Goal: Information Seeking & Learning: Learn about a topic

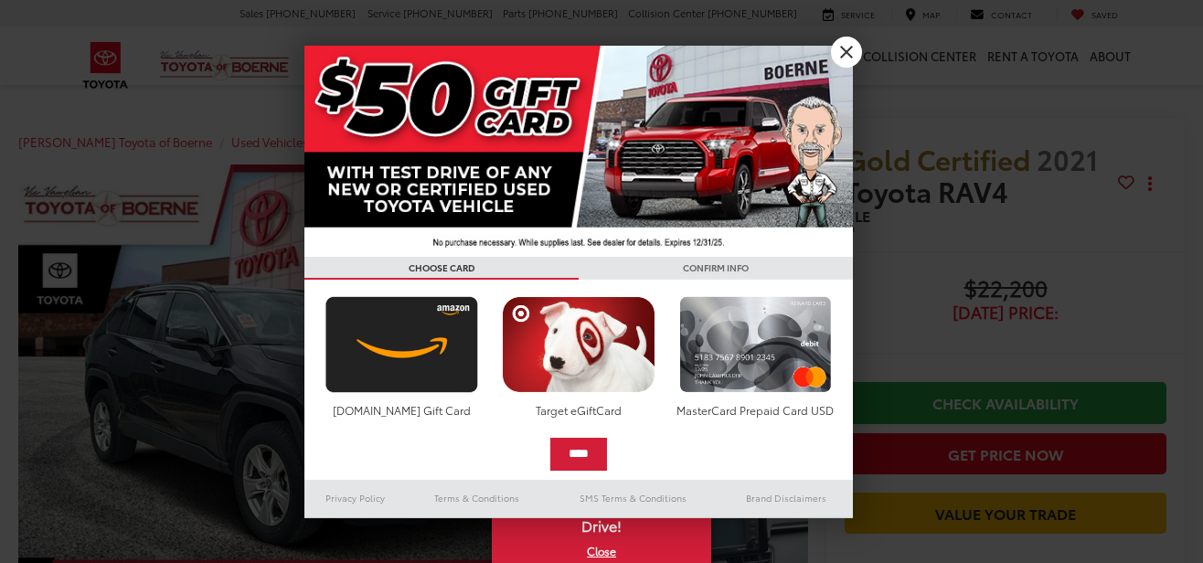
scroll to position [79, 0]
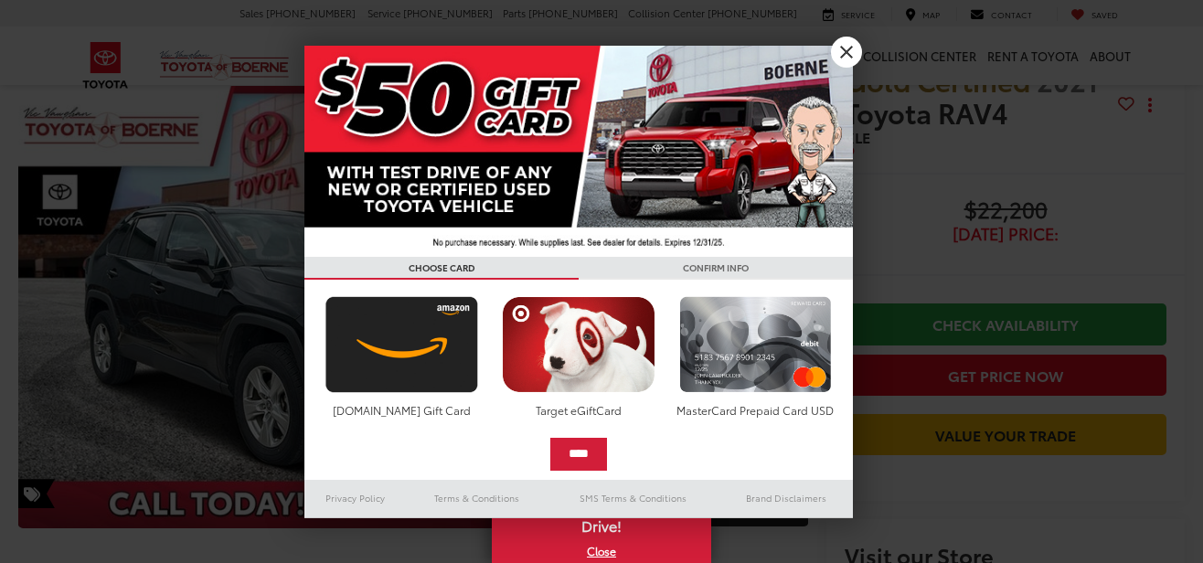
click at [850, 48] on link "X" at bounding box center [846, 52] width 31 height 31
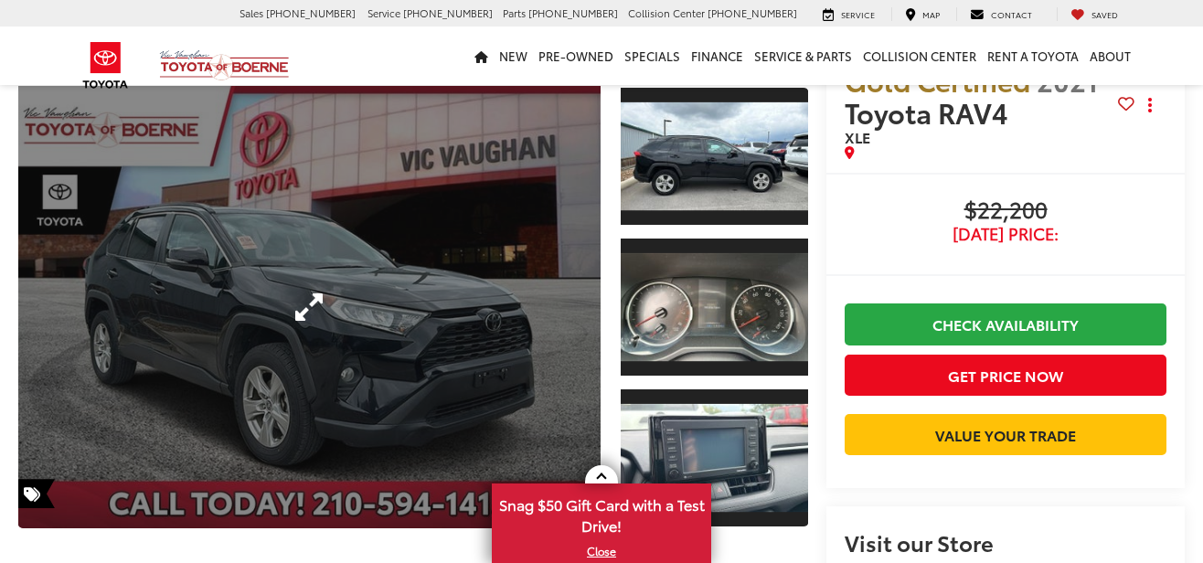
scroll to position [0, 0]
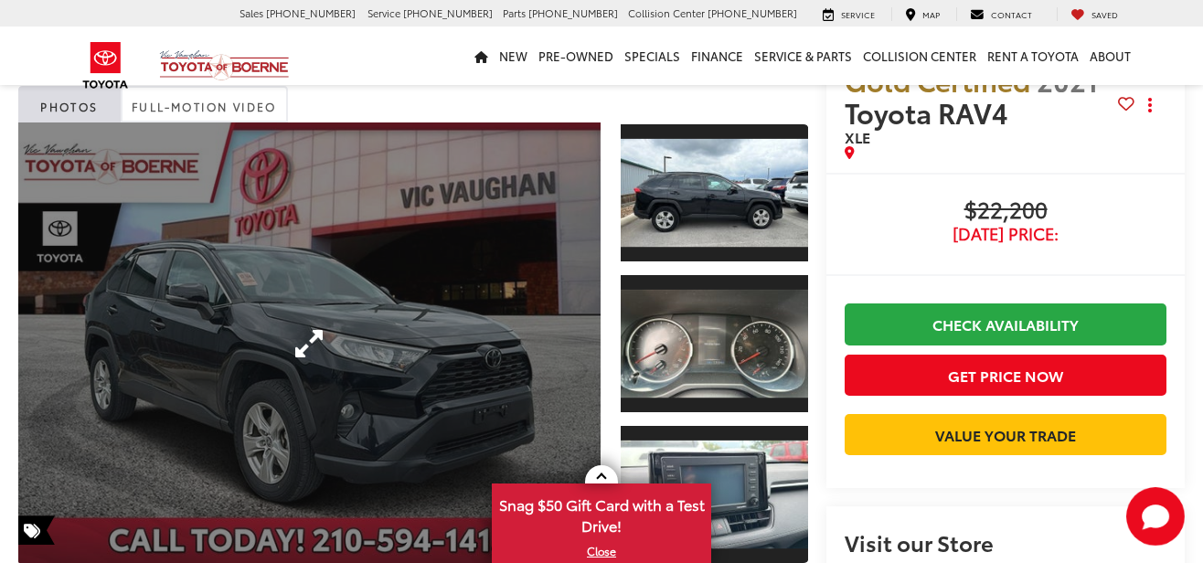
click at [534, 229] on link "Expand Photo 0" at bounding box center [309, 343] width 582 height 442
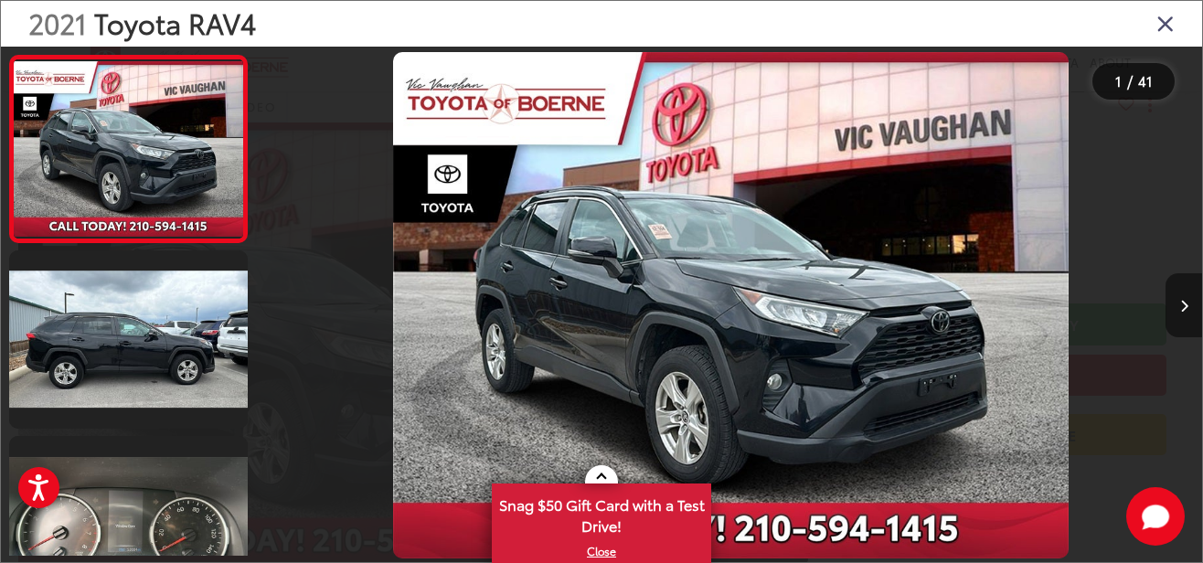
click at [1180, 311] on icon "Next image" at bounding box center [1184, 306] width 8 height 13
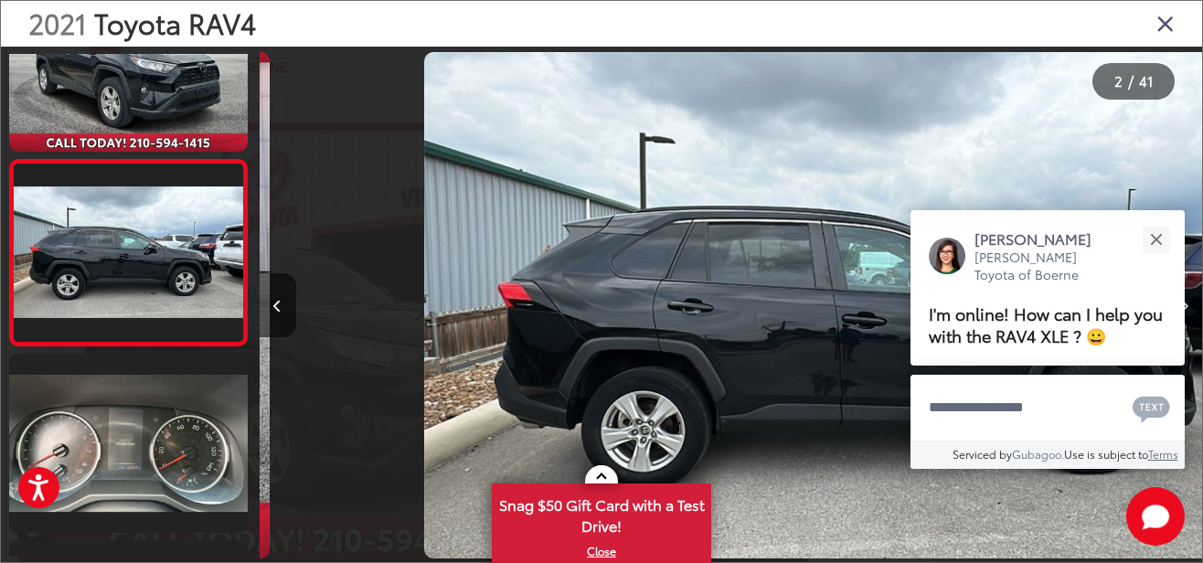
scroll to position [83, 0]
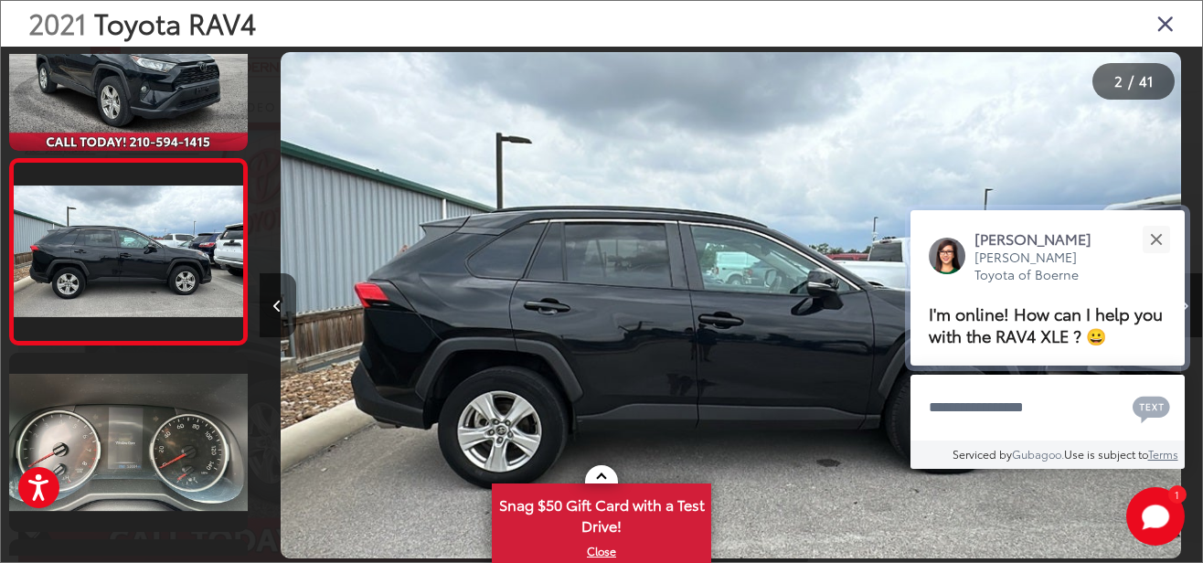
click at [1179, 311] on div "[PERSON_NAME] [PERSON_NAME] Toyota of Boerne I'm online! How can I help you wit…" at bounding box center [1047, 287] width 274 height 155
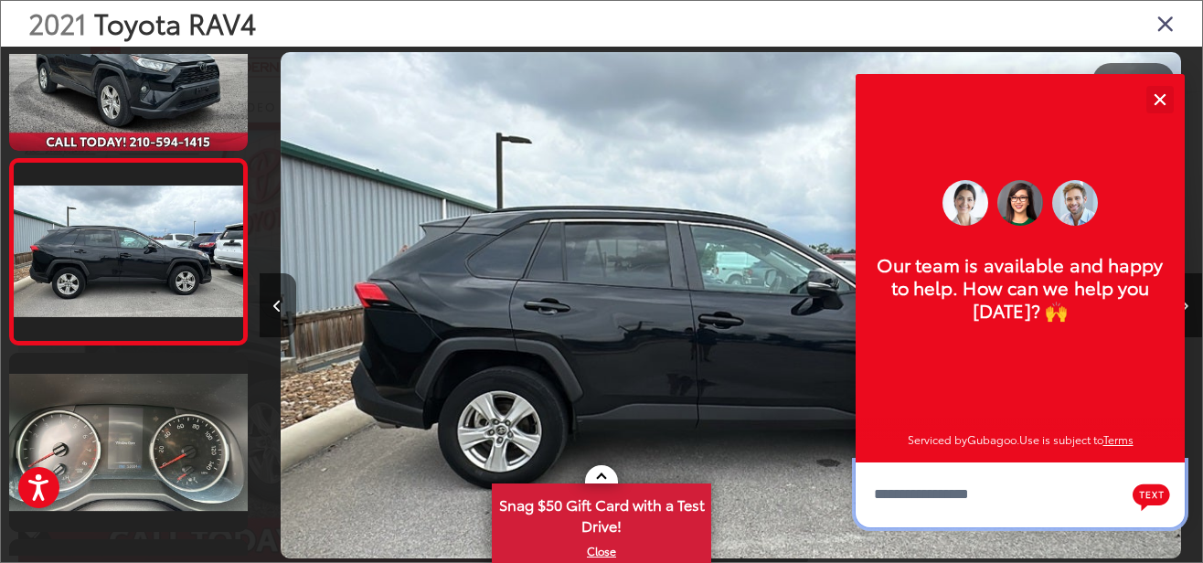
scroll to position [21, 0]
click at [1157, 99] on button "Close" at bounding box center [1159, 99] width 39 height 39
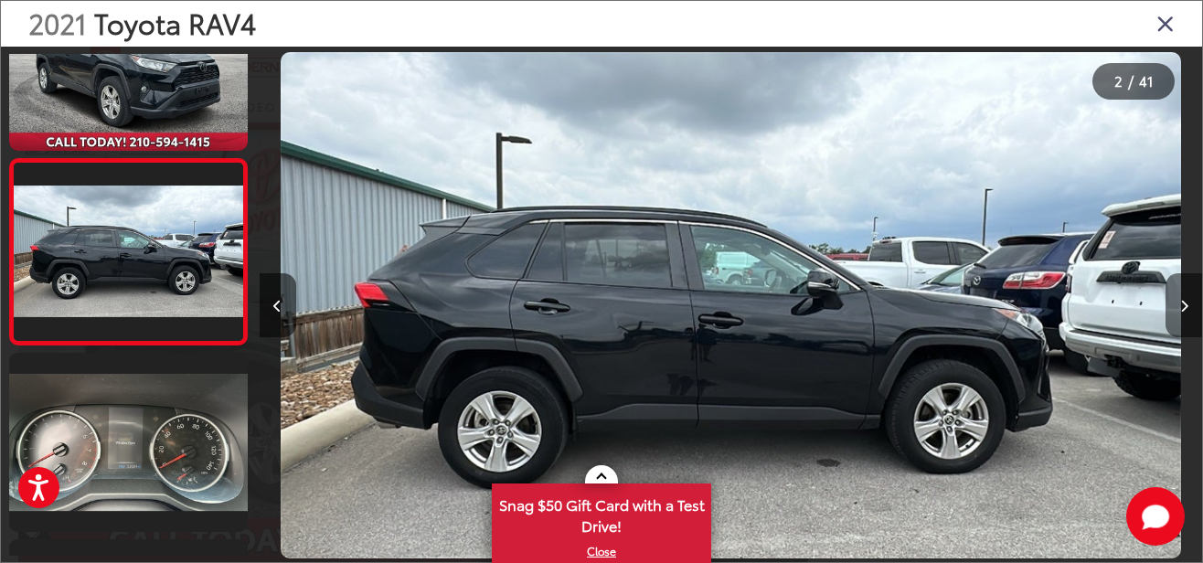
click at [1185, 306] on icon "Next image" at bounding box center [1184, 306] width 8 height 13
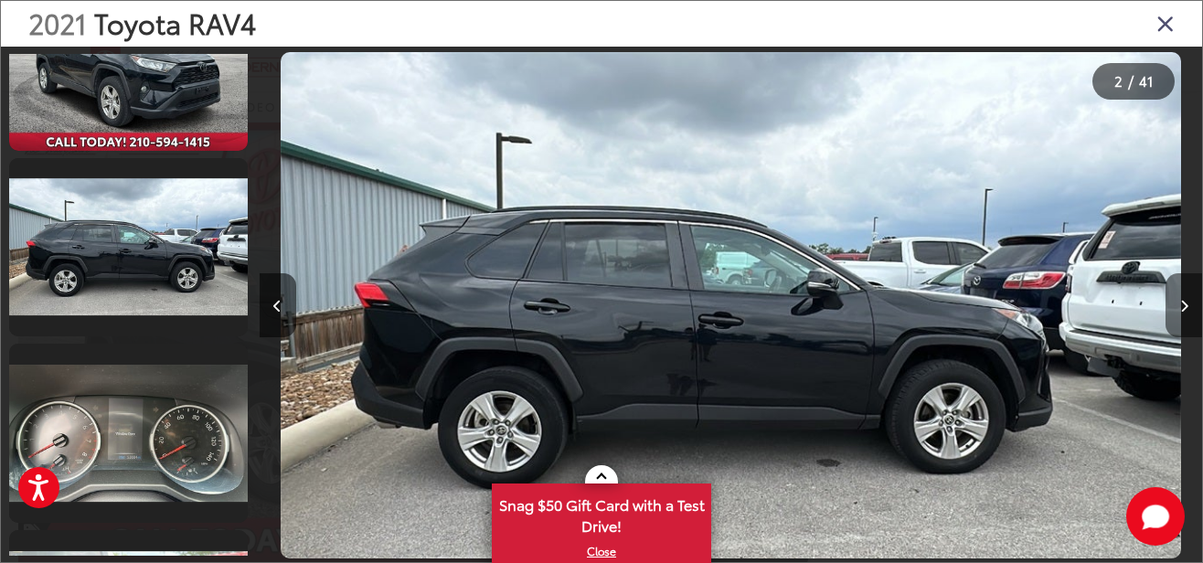
scroll to position [0, 1885]
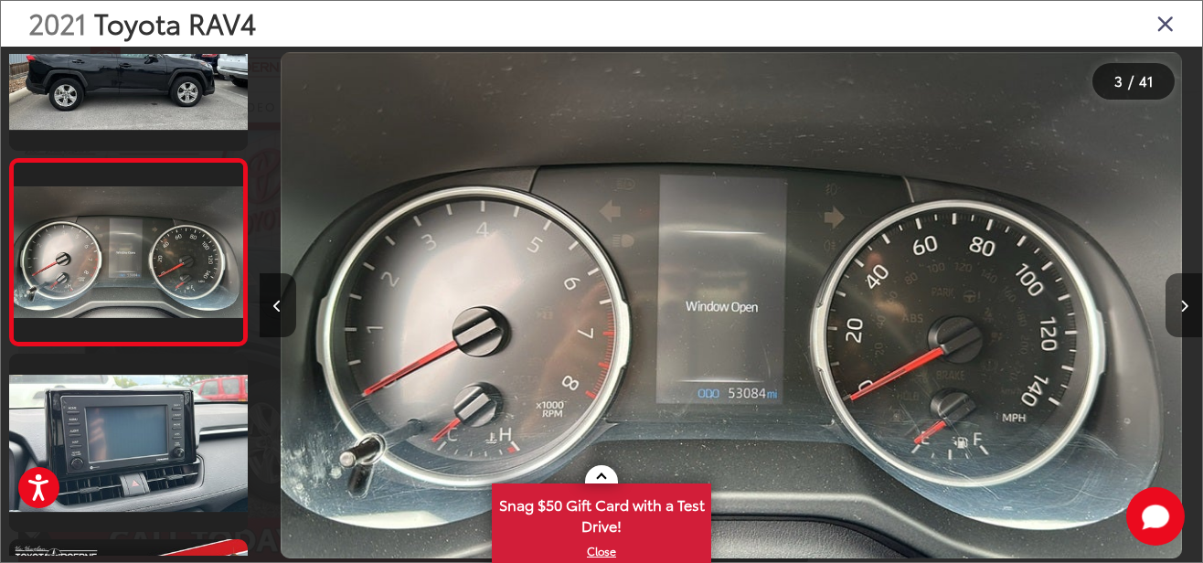
click at [1185, 306] on icon "Next image" at bounding box center [1184, 306] width 8 height 13
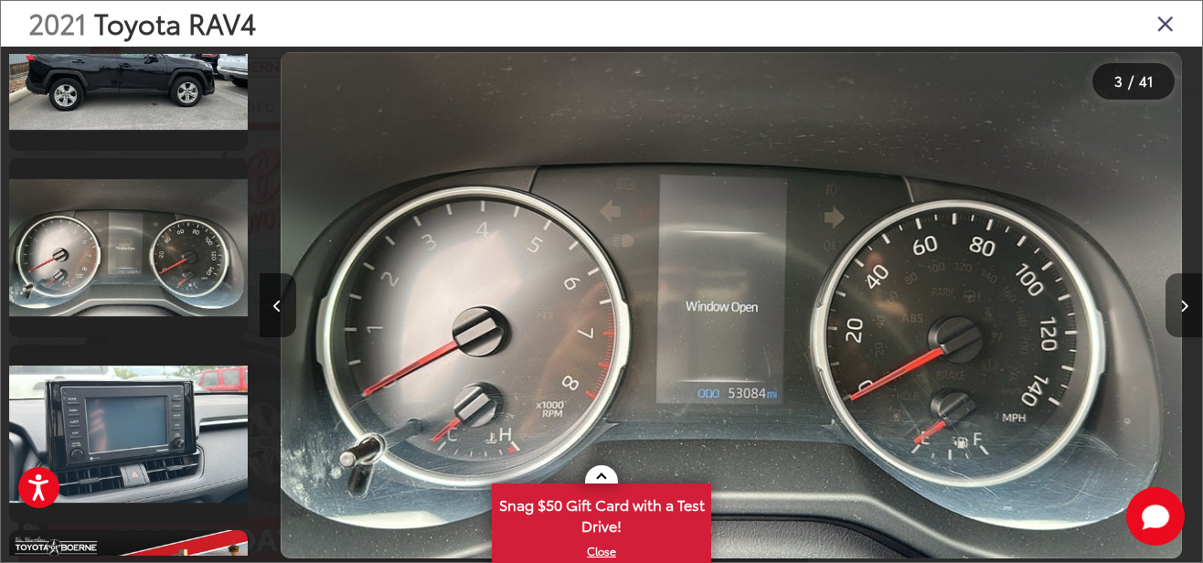
scroll to position [0, 2828]
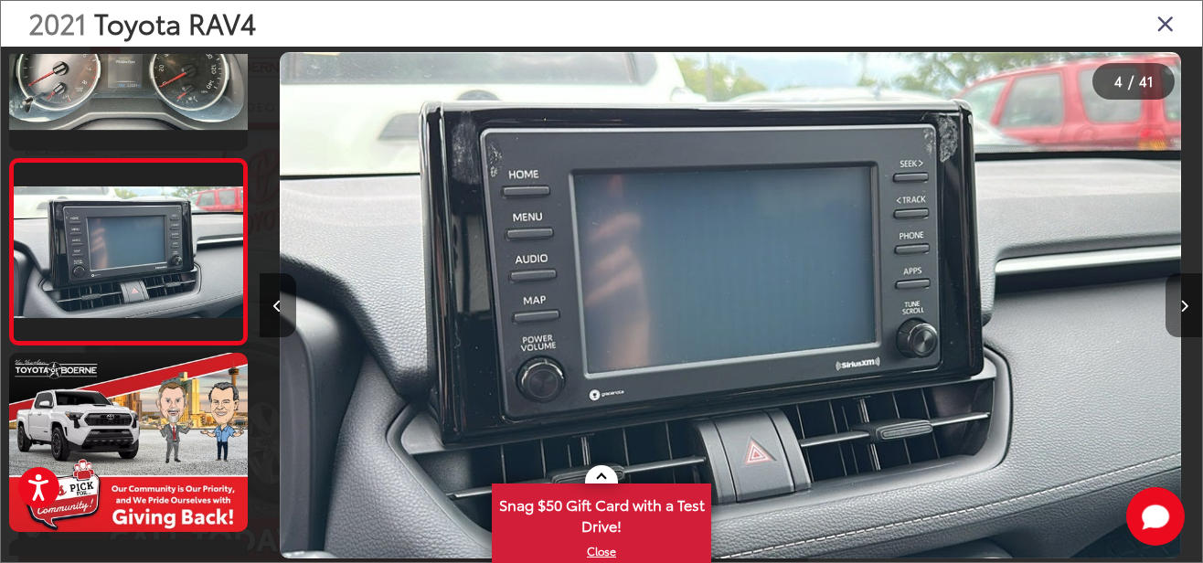
click at [1185, 306] on icon "Next image" at bounding box center [1184, 306] width 8 height 13
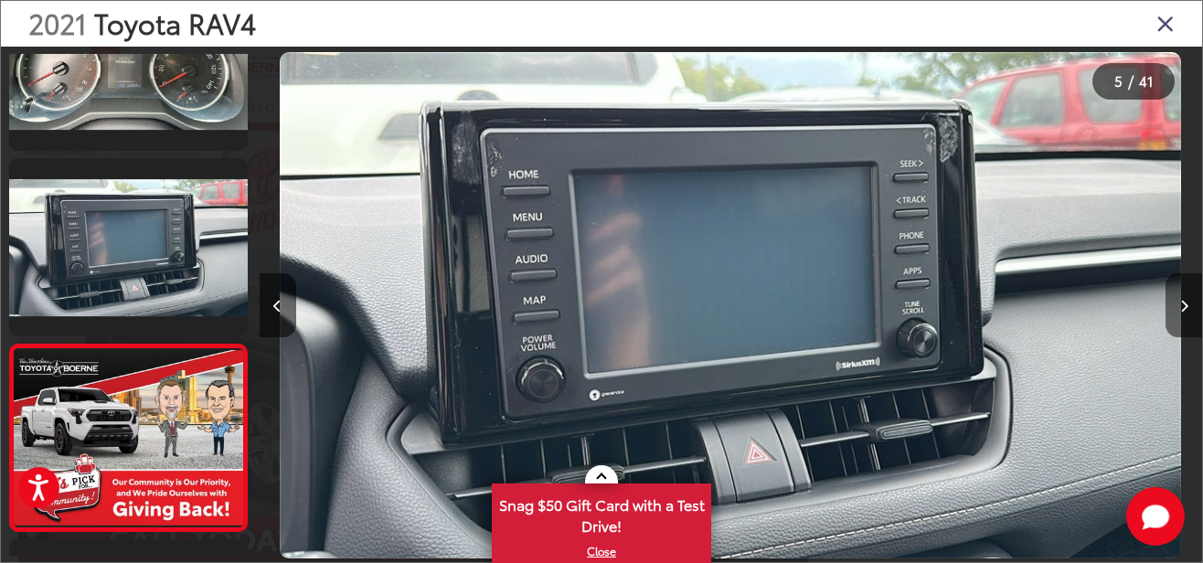
scroll to position [641, 0]
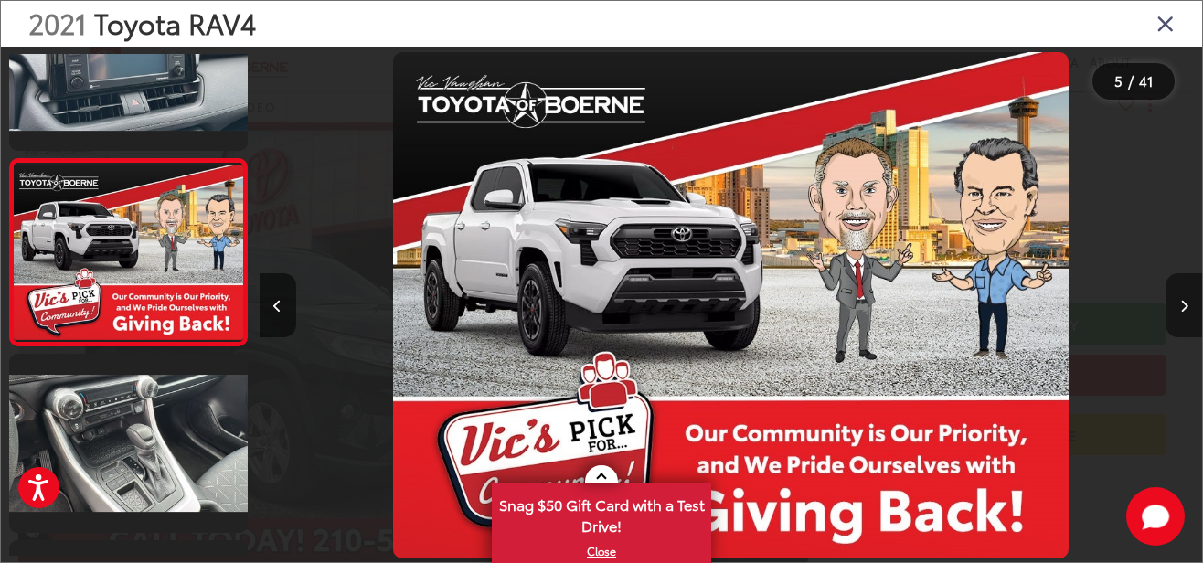
click at [1185, 306] on icon "Next image" at bounding box center [1184, 306] width 8 height 13
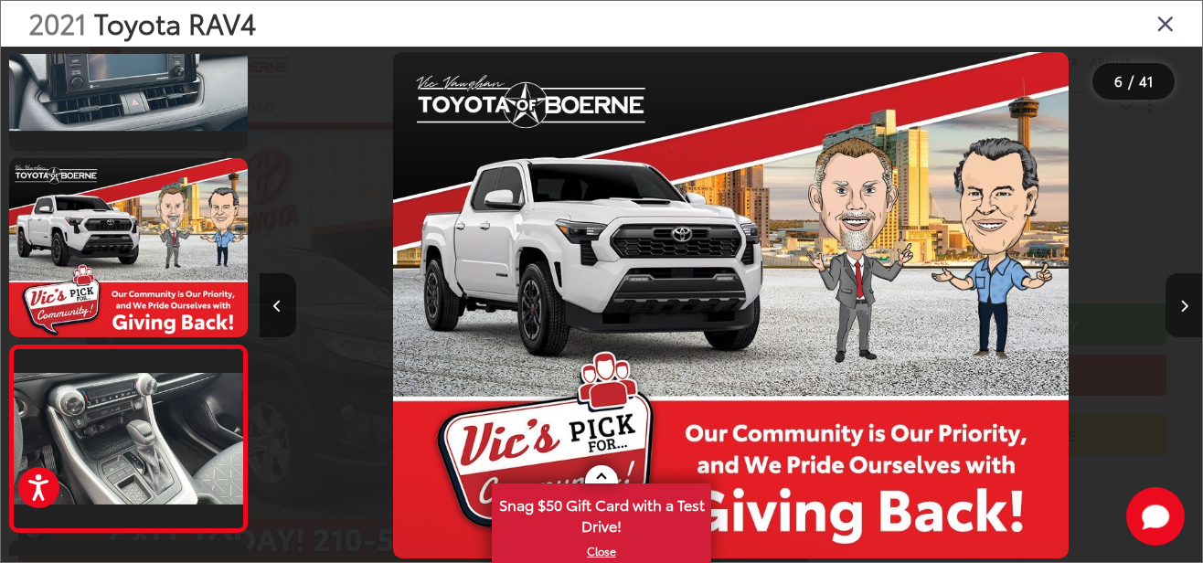
scroll to position [827, 0]
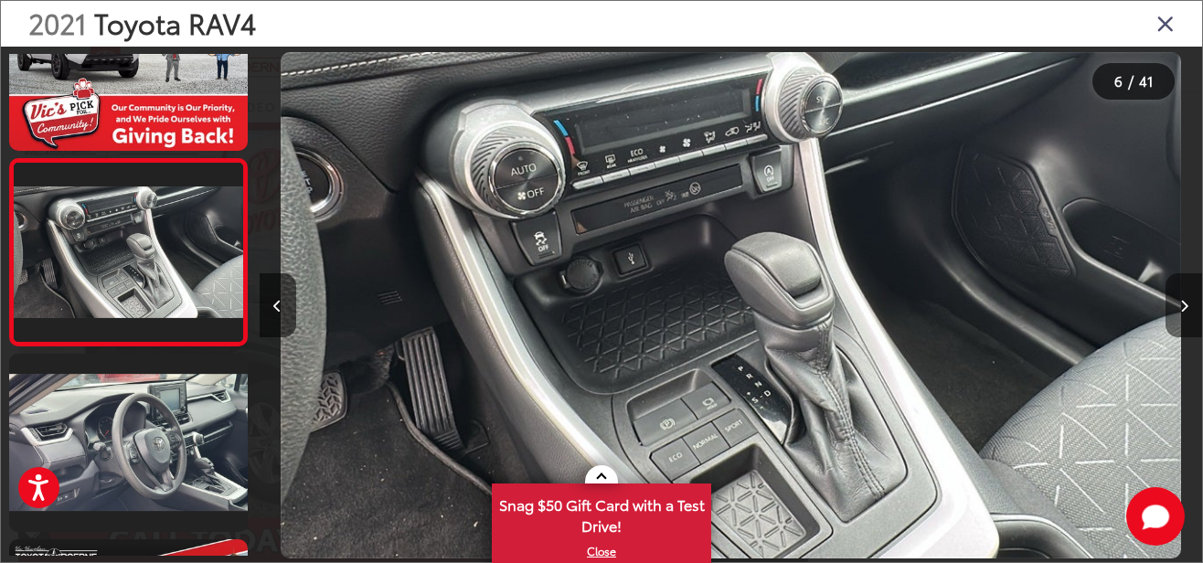
click at [1185, 306] on icon "Next image" at bounding box center [1184, 306] width 8 height 13
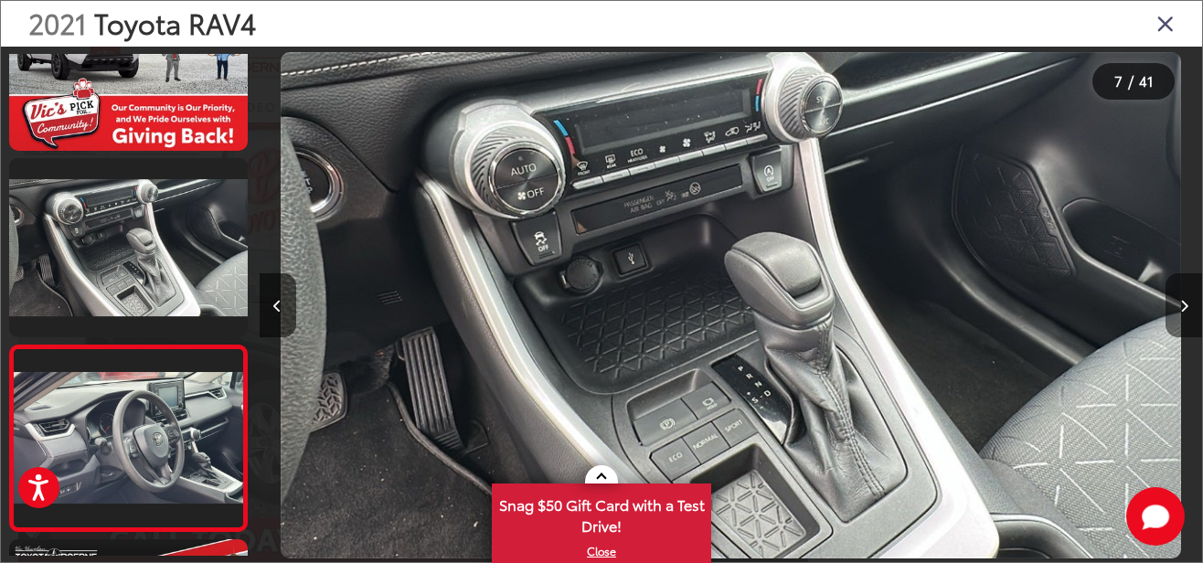
scroll to position [0, 5655]
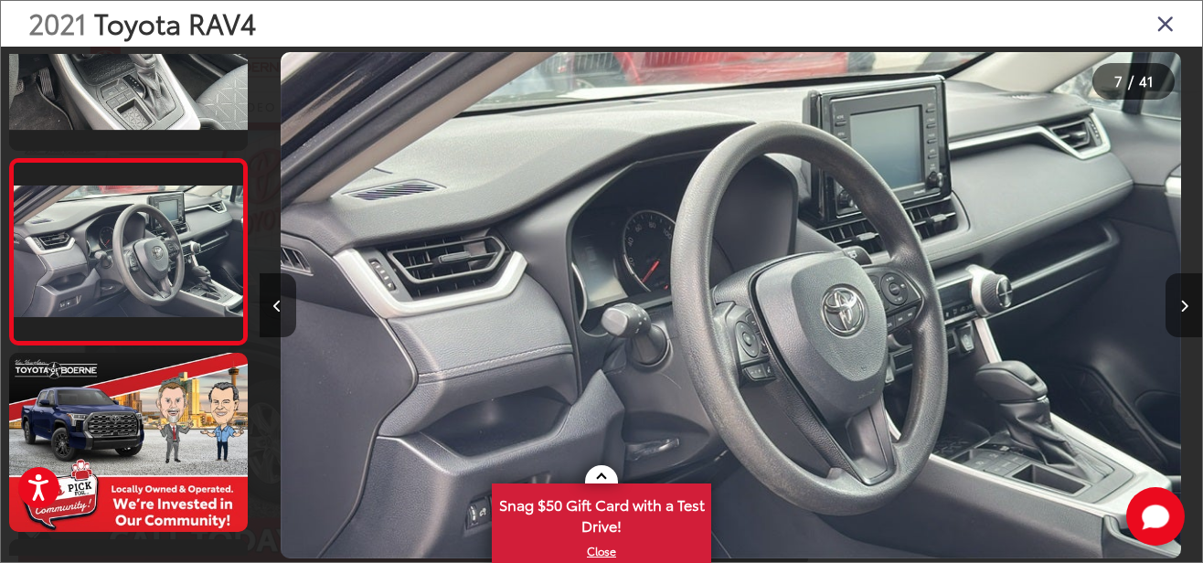
click at [1185, 306] on icon "Next image" at bounding box center [1184, 306] width 8 height 13
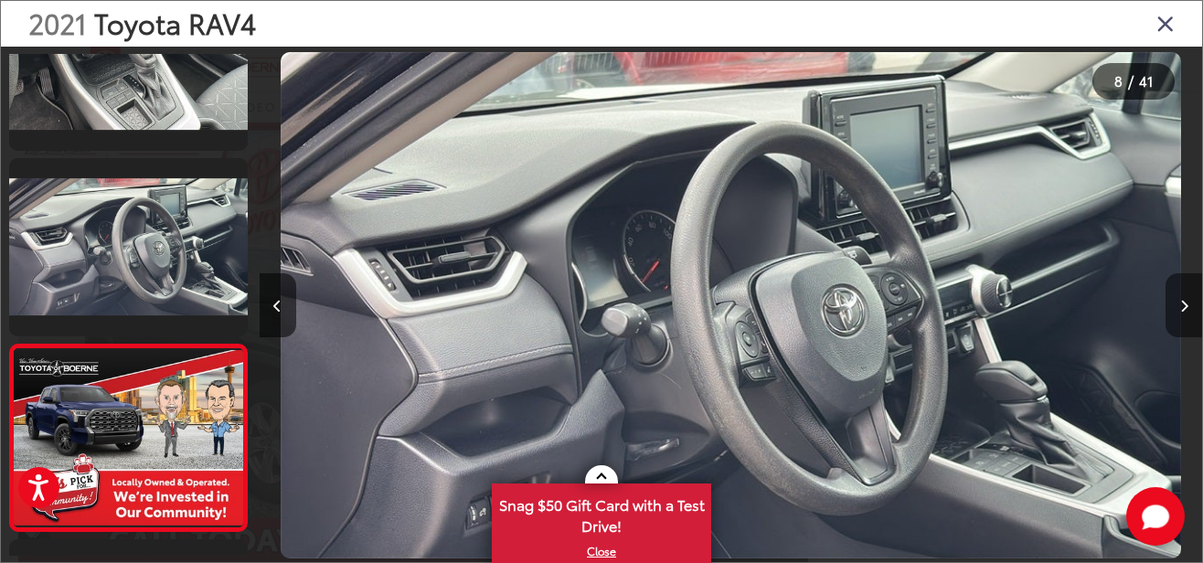
scroll to position [1199, 0]
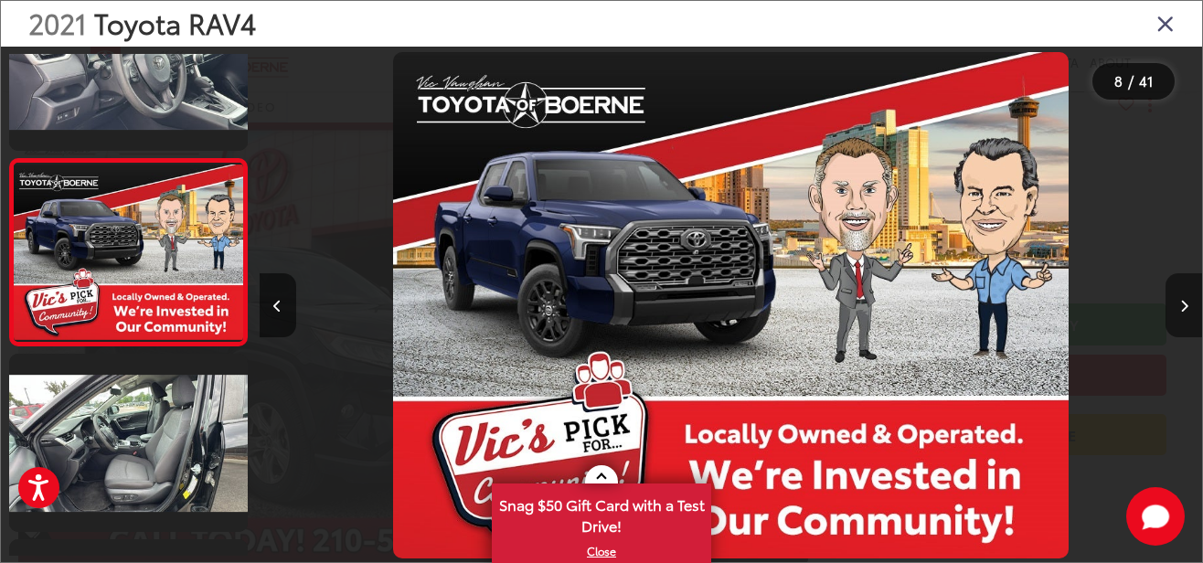
click at [1185, 306] on icon "Next image" at bounding box center [1184, 306] width 8 height 13
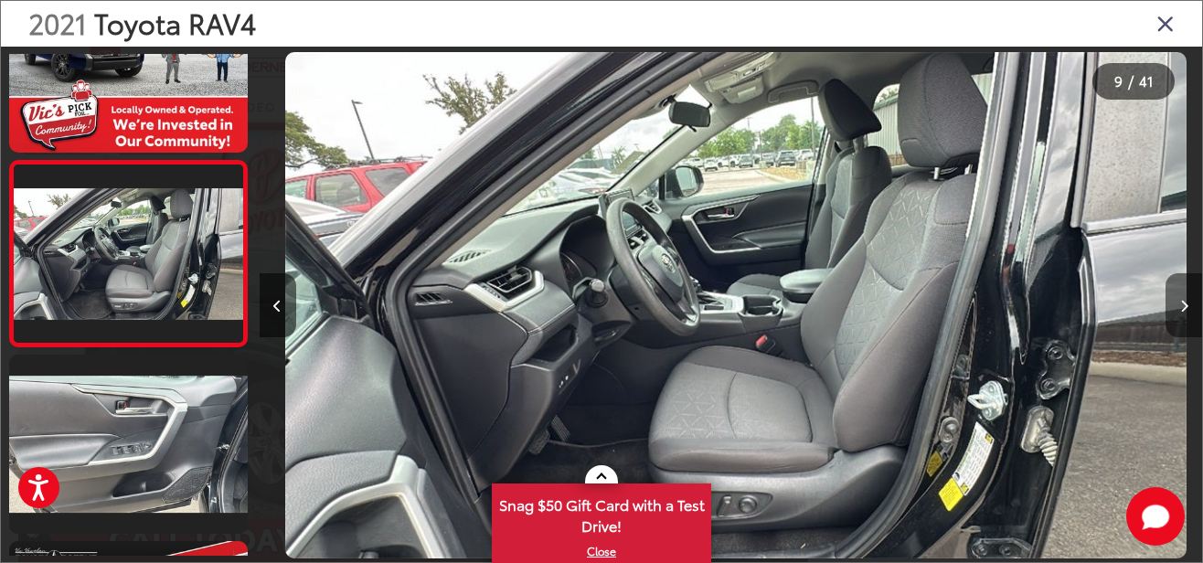
scroll to position [1386, 0]
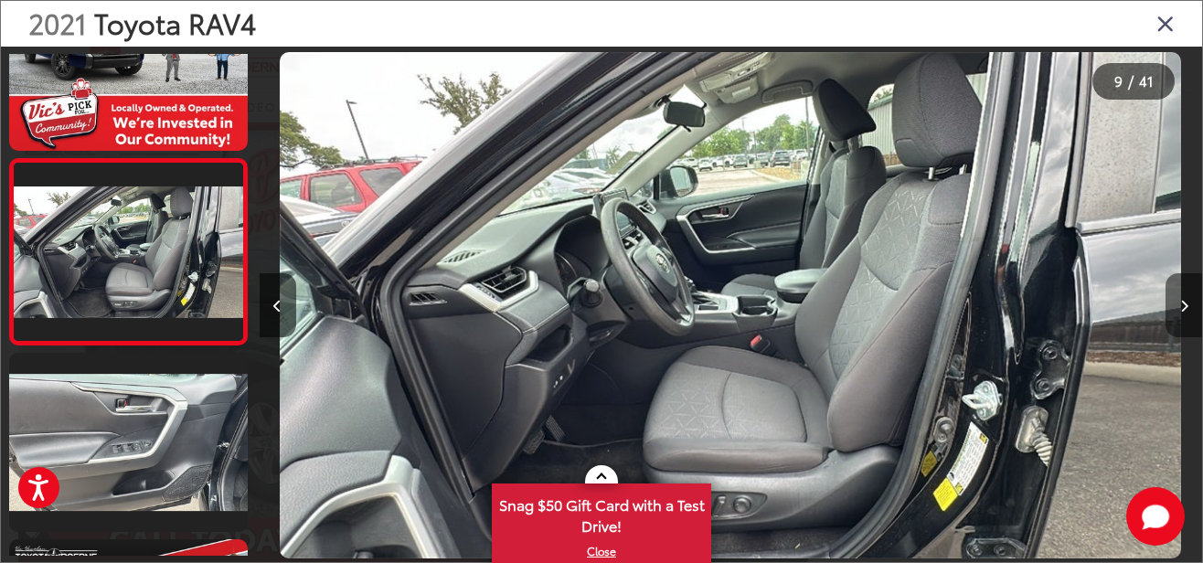
click at [1185, 306] on icon "Next image" at bounding box center [1184, 306] width 8 height 13
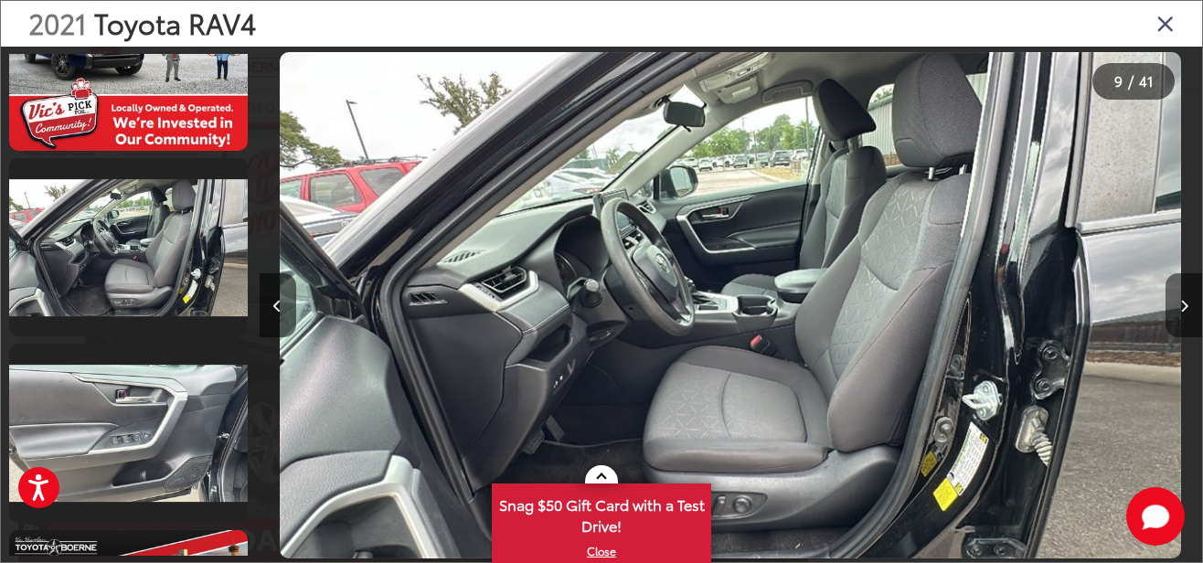
scroll to position [0, 8483]
